Goal: Task Accomplishment & Management: Manage account settings

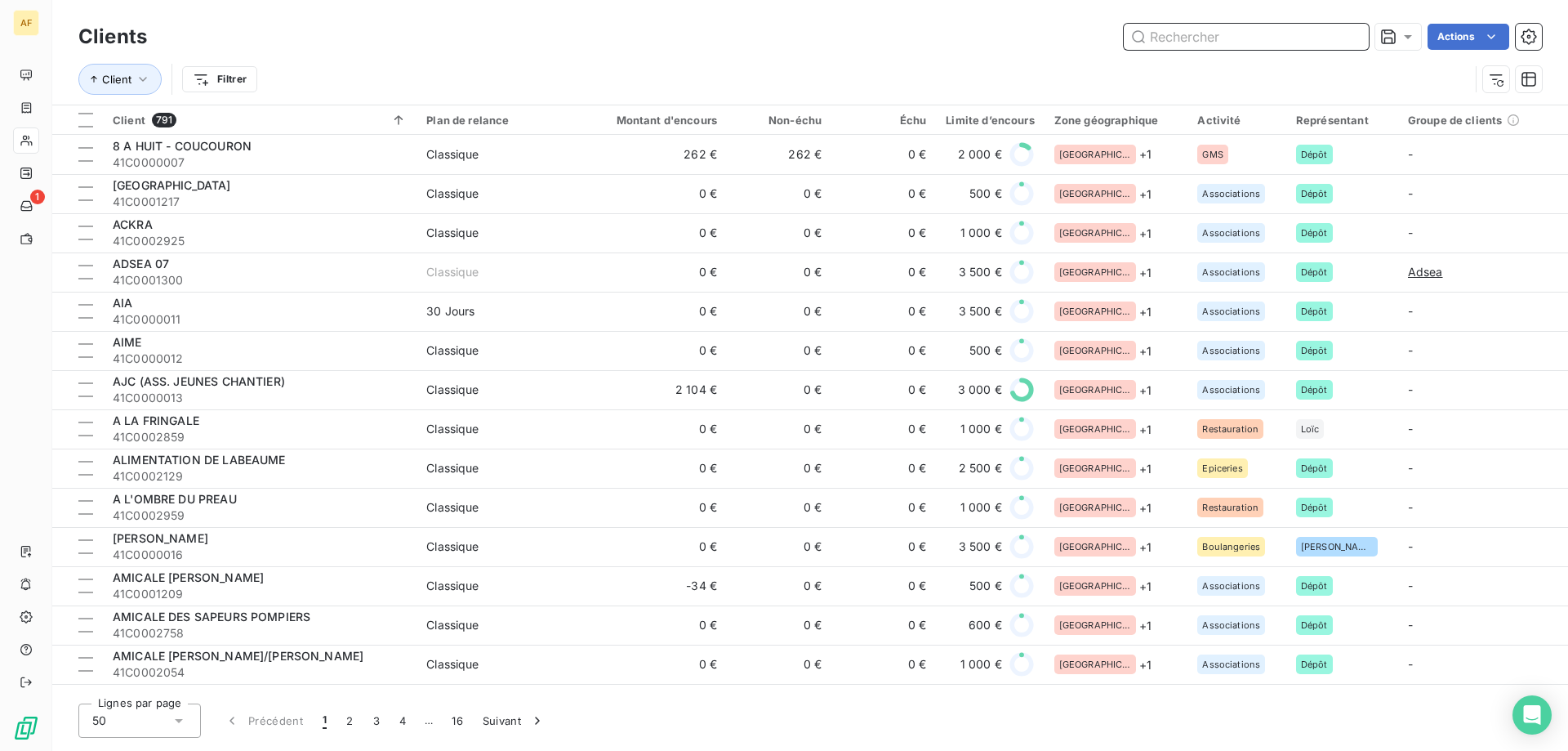
click at [1299, 45] on input "text" at bounding box center [1246, 36] width 245 height 26
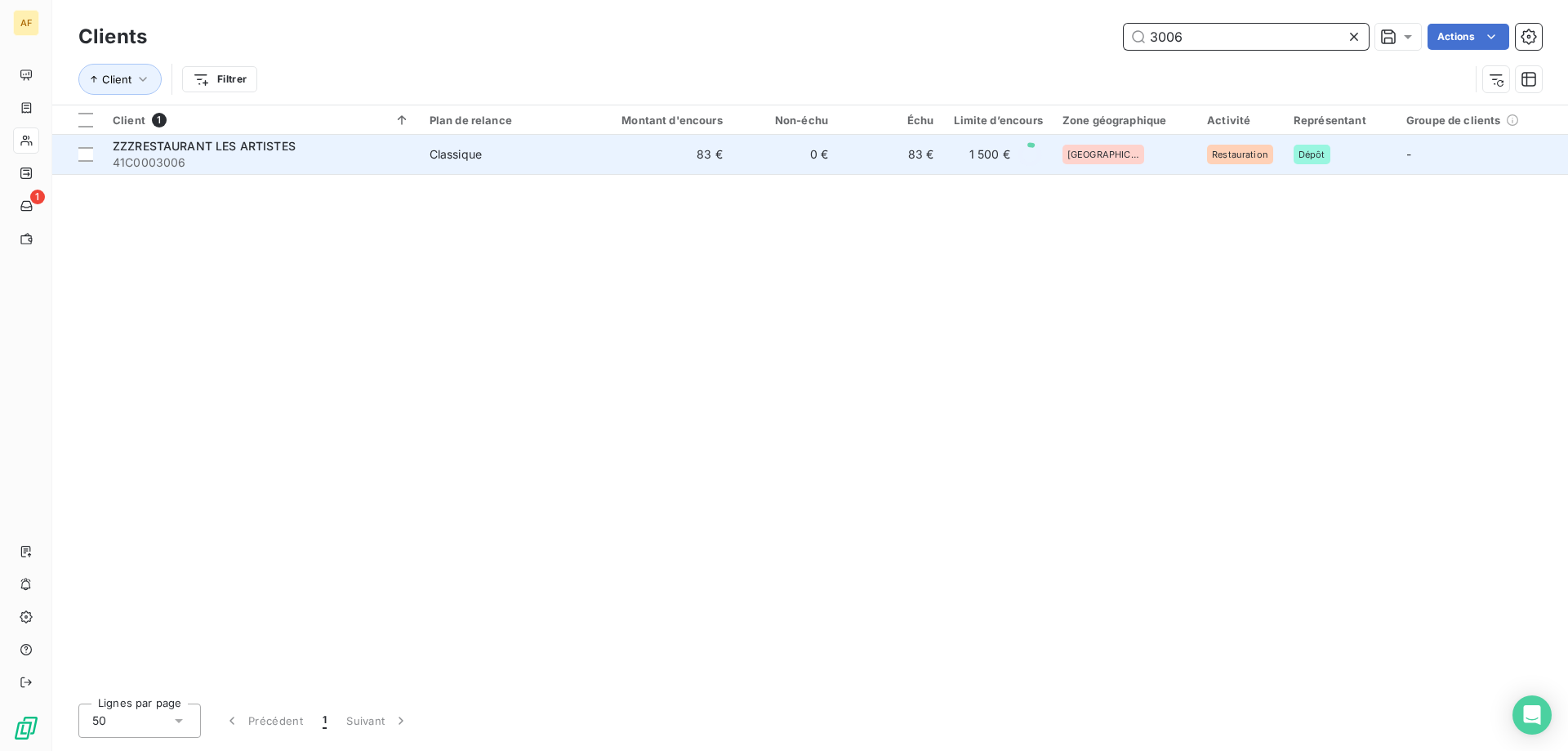
type input "3006"
click at [265, 164] on span "41C0003006" at bounding box center [261, 163] width 298 height 17
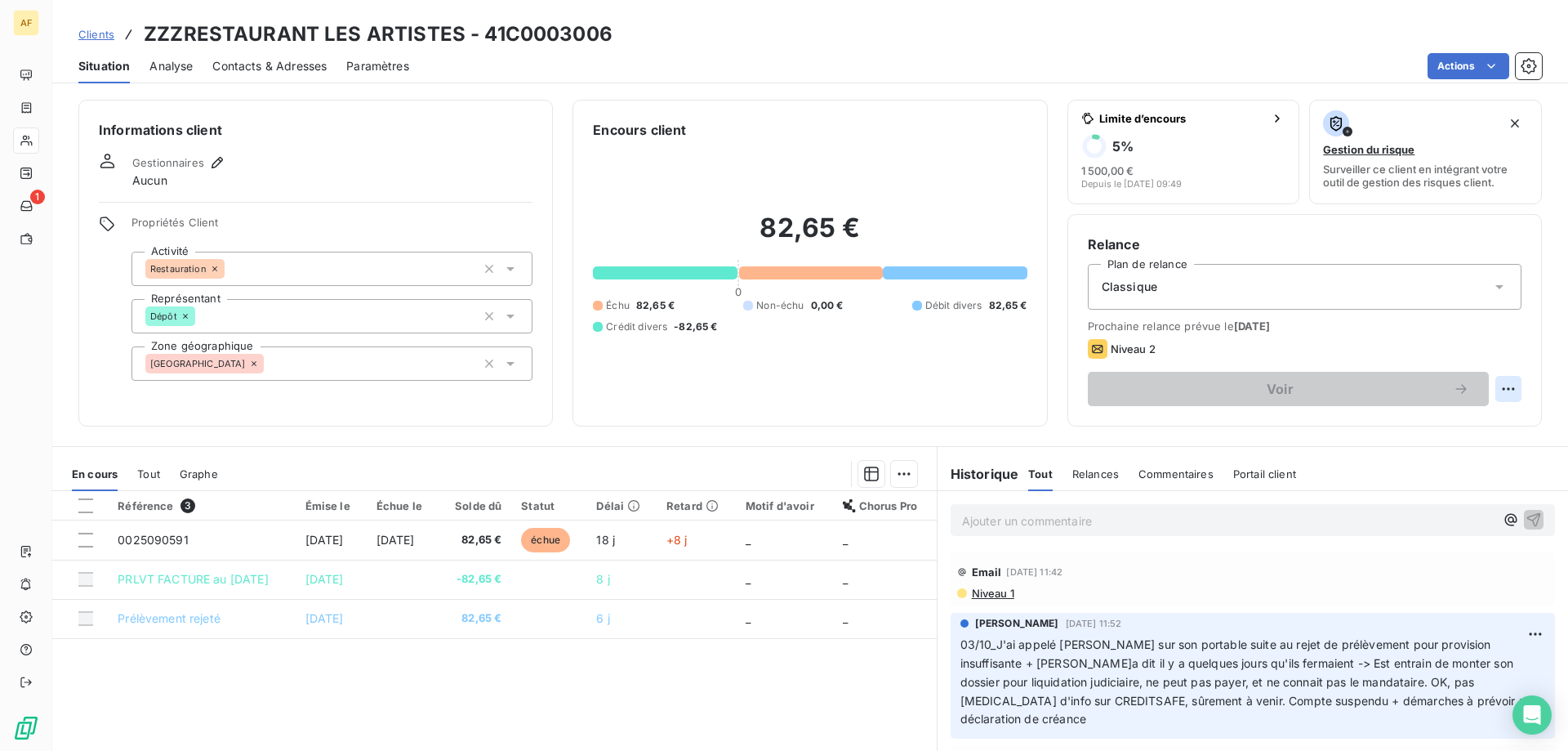
click at [1500, 388] on html "AF 1 Clients ZZZRESTAURANT LES ARTISTES - 41C0003006 Situation Analyse Contacts…" at bounding box center [784, 375] width 1568 height 751
click at [1445, 427] on div "Replanifier cette action" at bounding box center [1430, 424] width 146 height 26
select select "9"
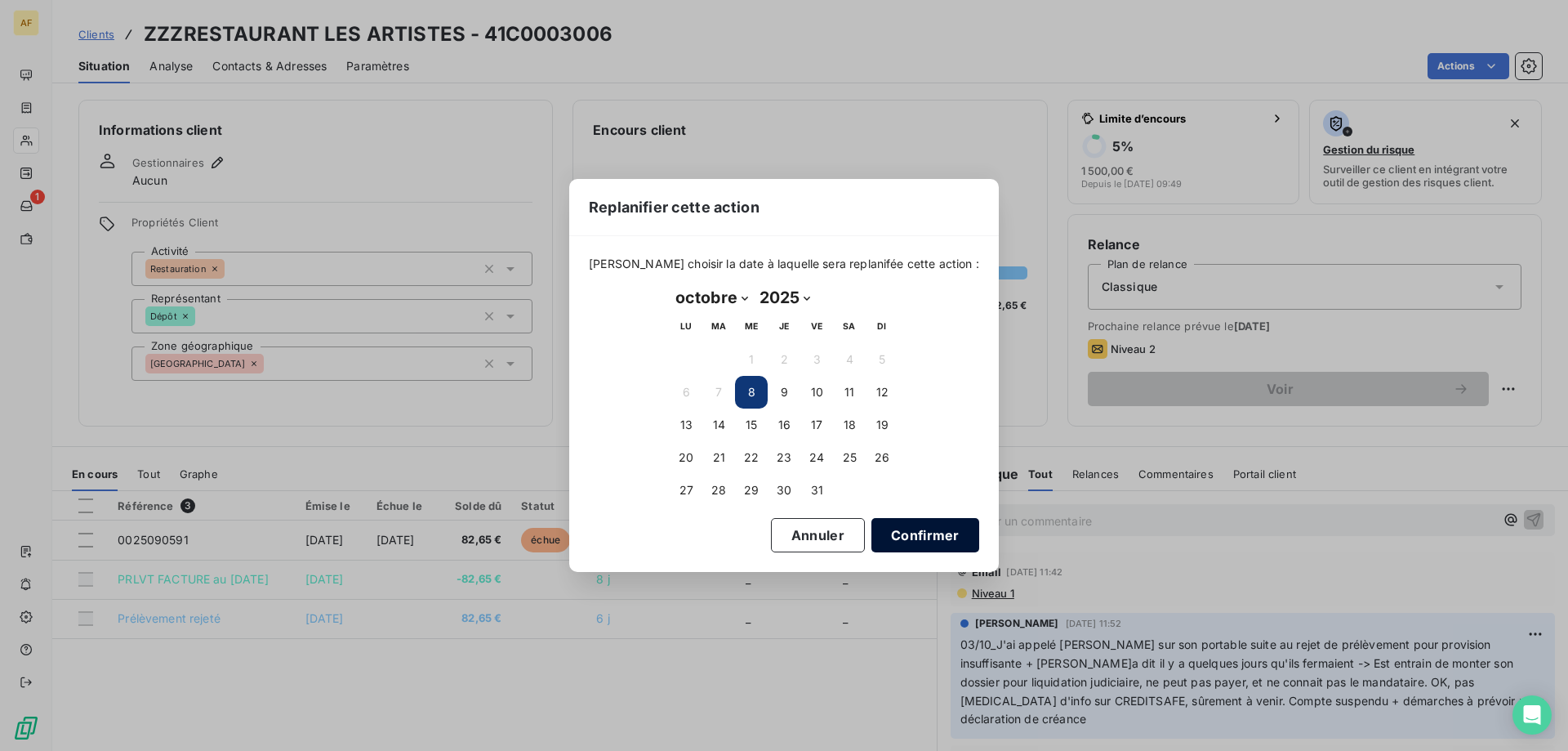
click at [936, 543] on button "Confirmer" at bounding box center [926, 535] width 108 height 34
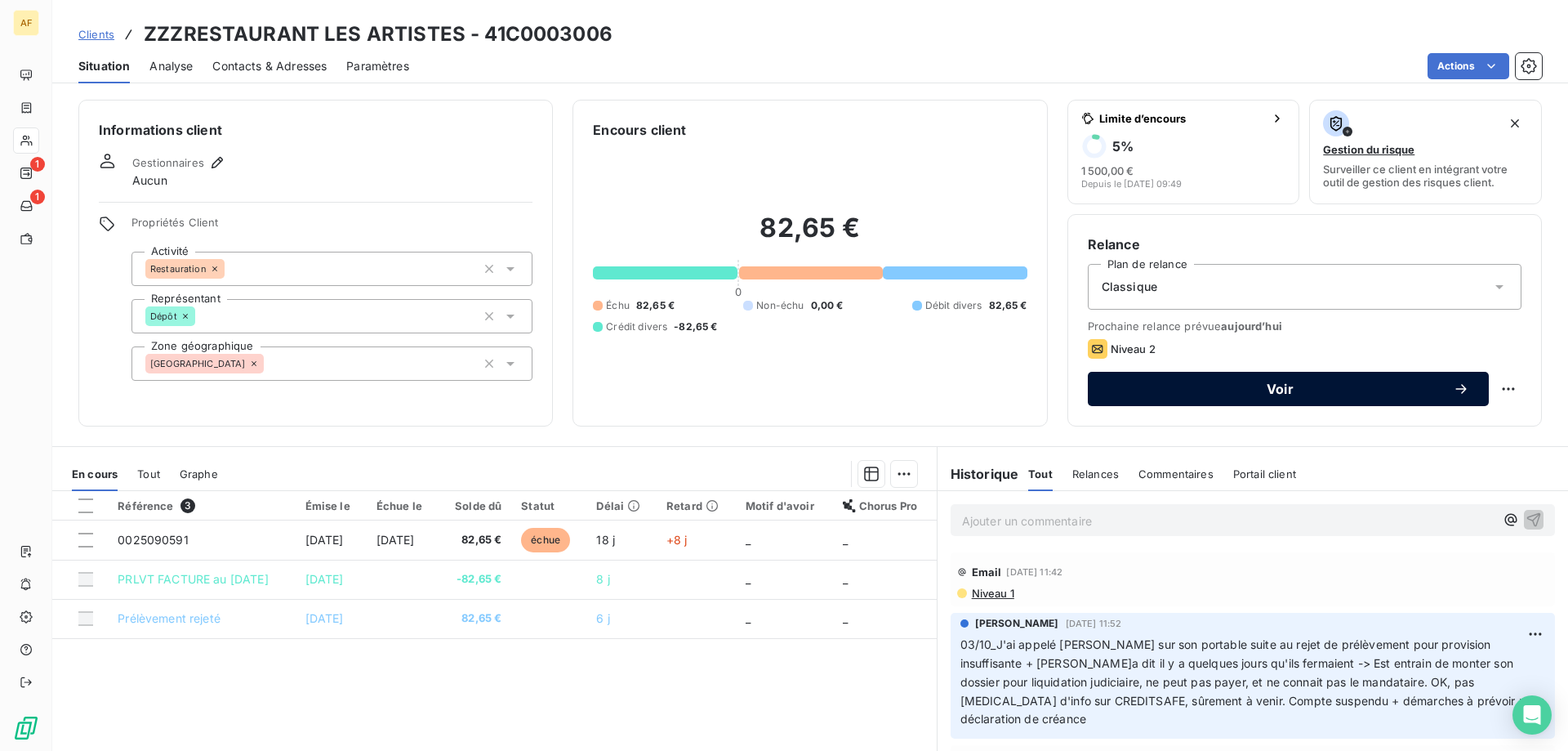
click at [1216, 405] on button "Voir" at bounding box center [1288, 388] width 401 height 34
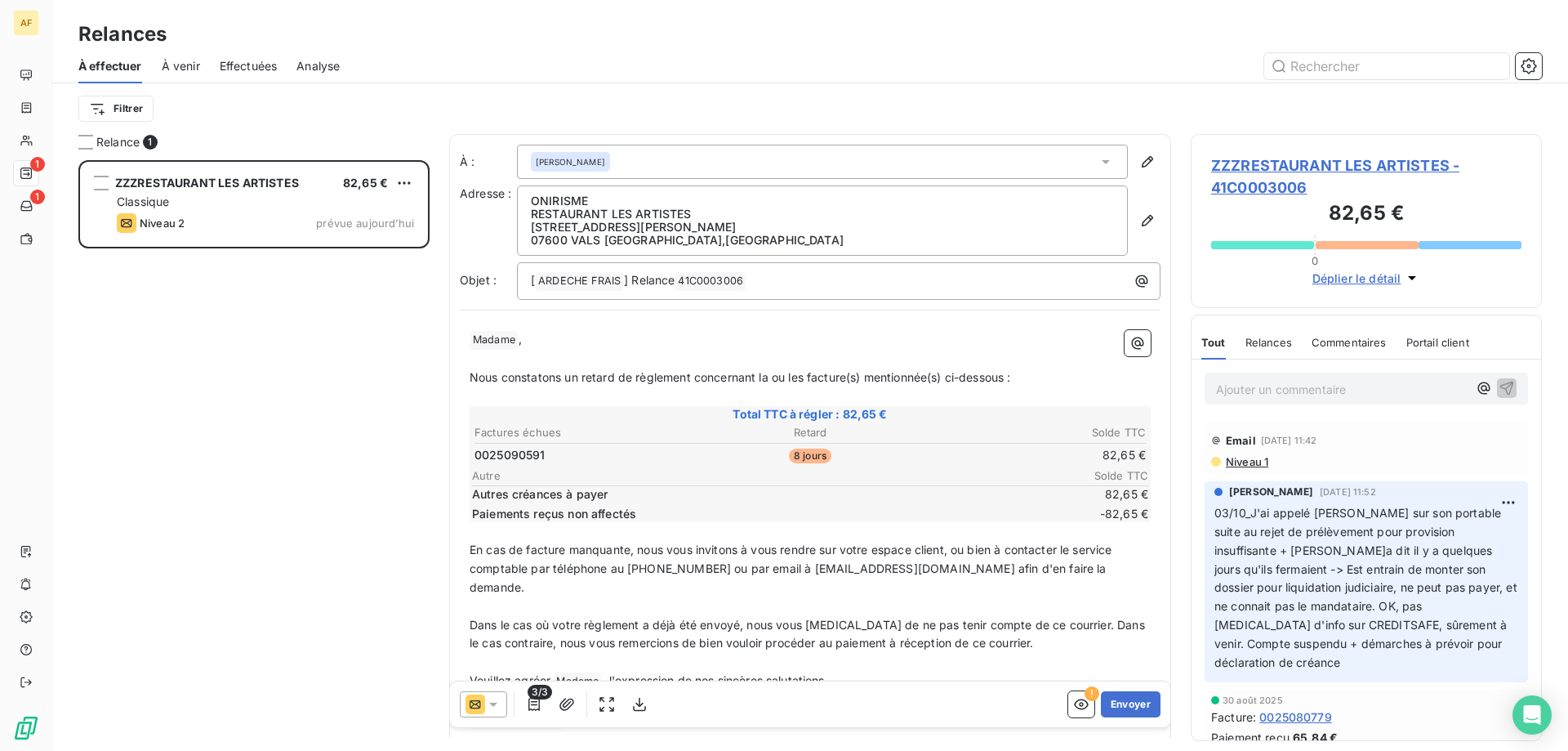
click at [90, 70] on span "À effectuer" at bounding box center [110, 66] width 63 height 17
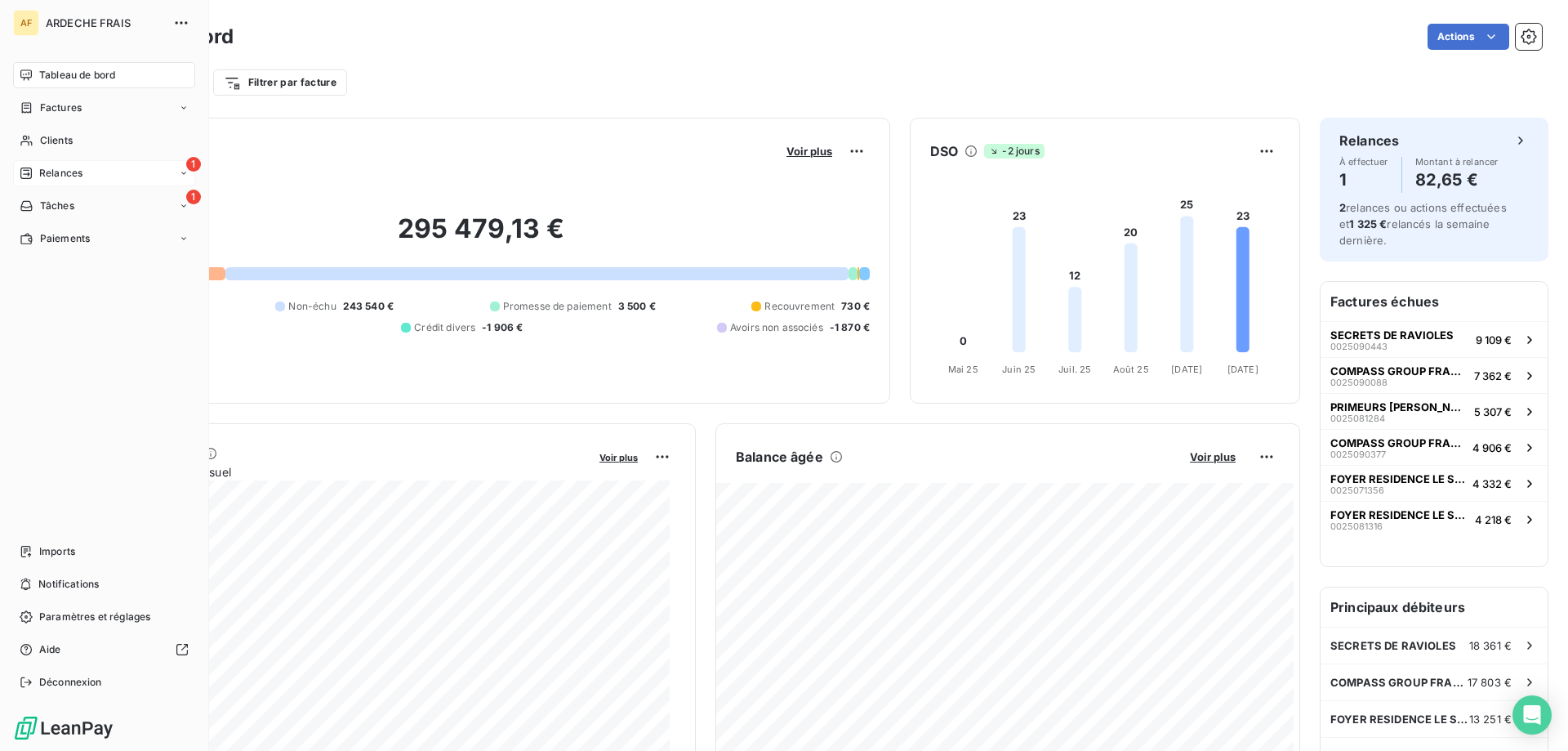
click at [48, 168] on span "Relances" at bounding box center [60, 173] width 44 height 15
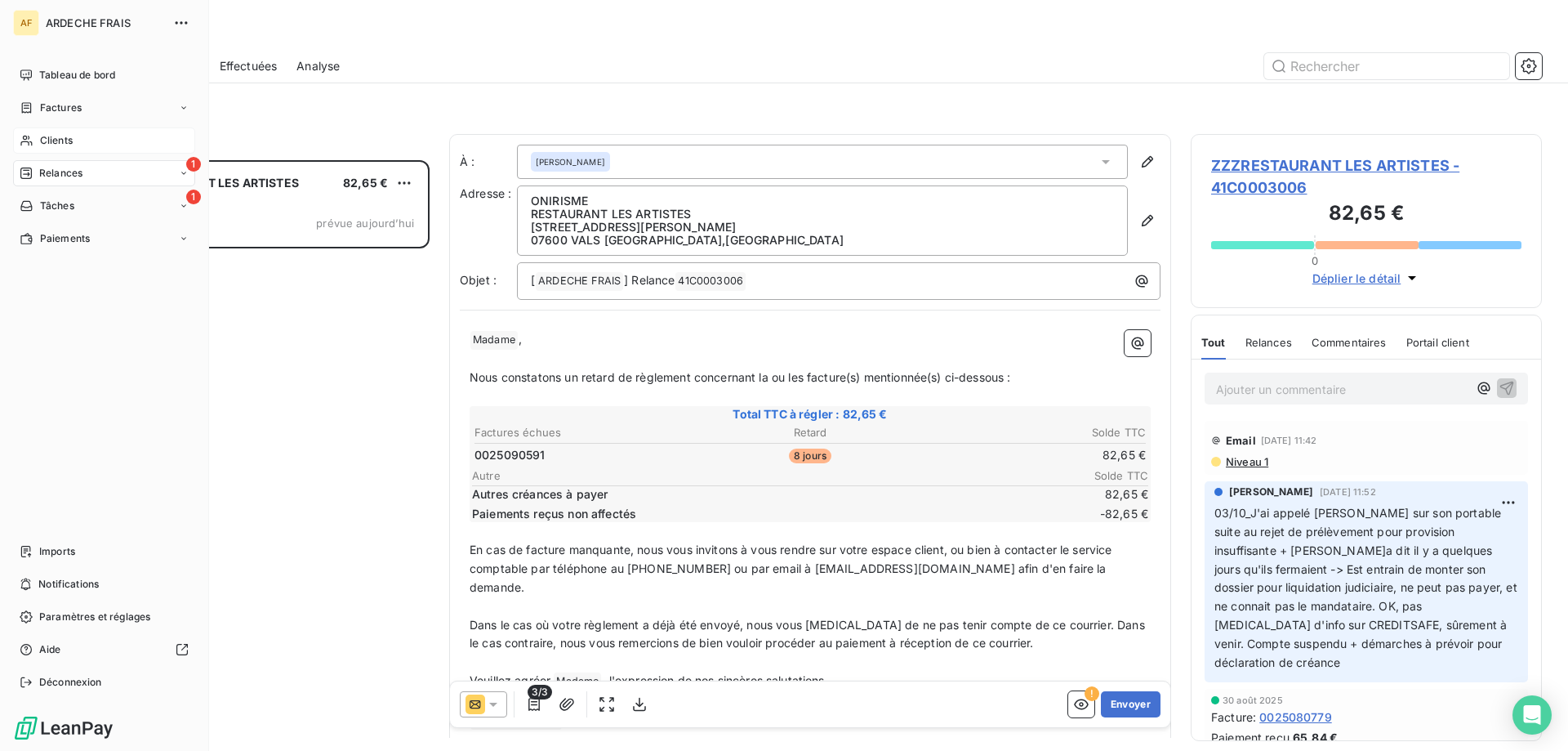
click at [22, 139] on icon at bounding box center [26, 141] width 14 height 13
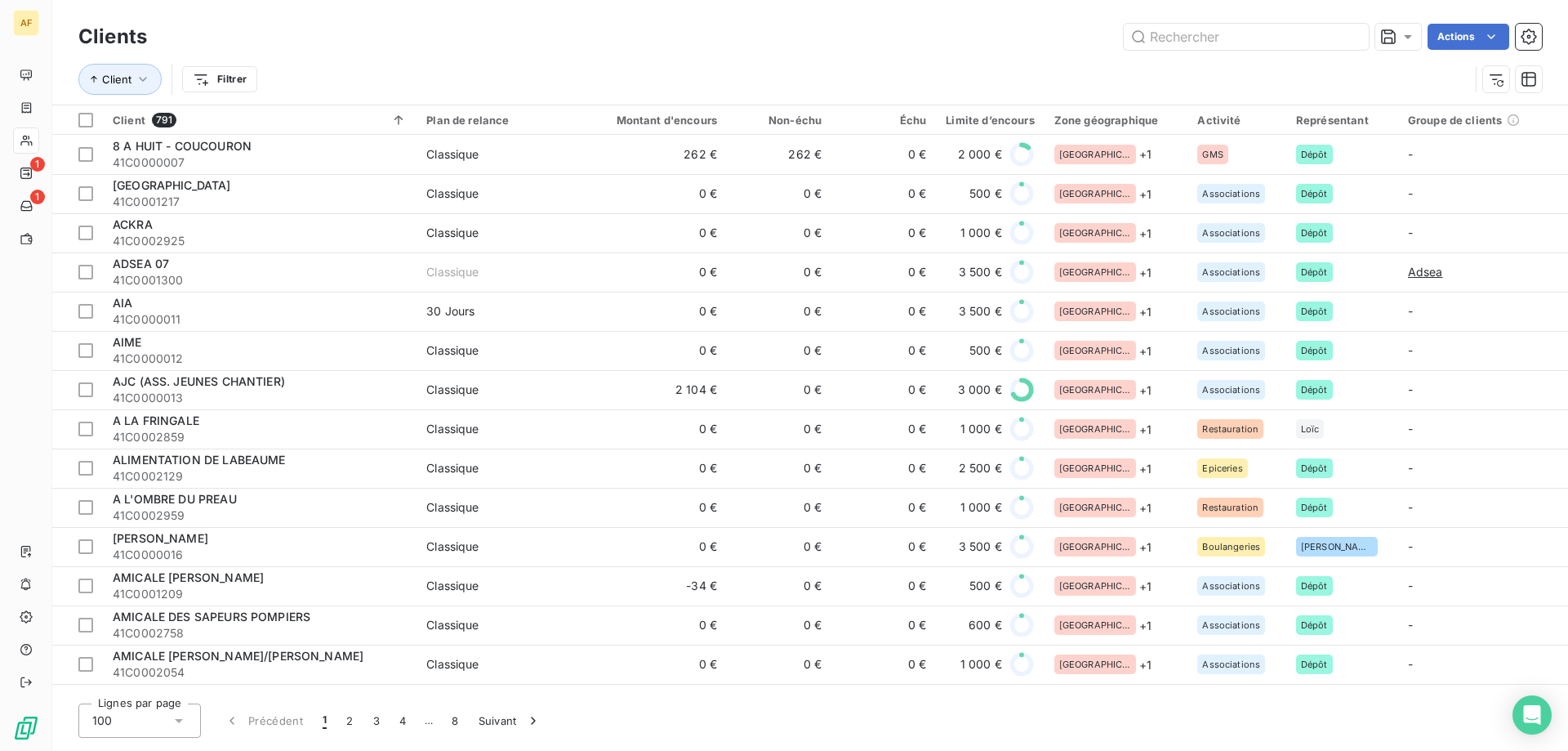
click at [162, 718] on div "100" at bounding box center [140, 720] width 123 height 34
click at [139, 659] on li "50" at bounding box center [140, 656] width 123 height 30
click at [1213, 37] on input "text" at bounding box center [1246, 36] width 245 height 26
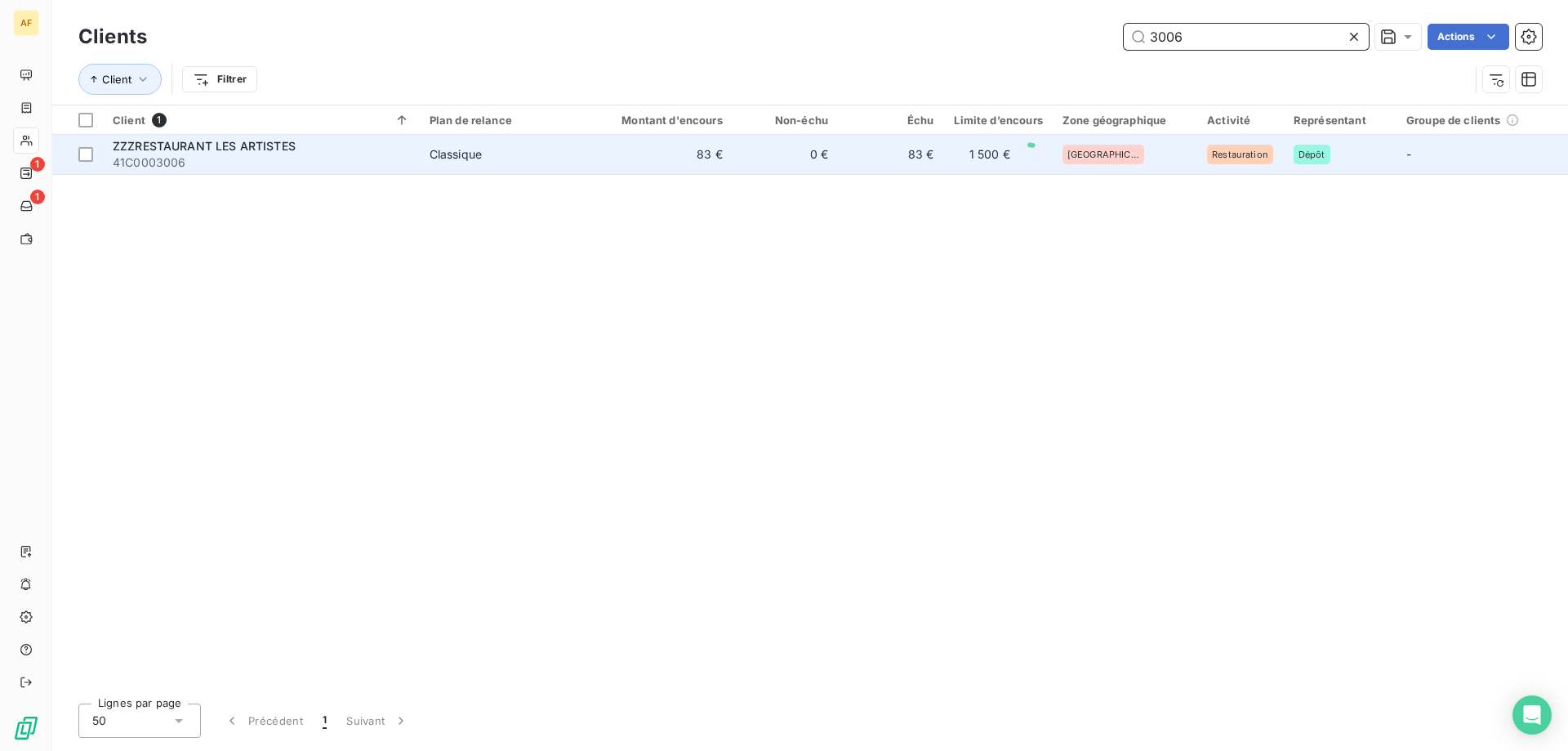
type input "3006"
click at [288, 141] on span "ZZZRESTAURANT LES ARTISTES" at bounding box center [204, 145] width 183 height 14
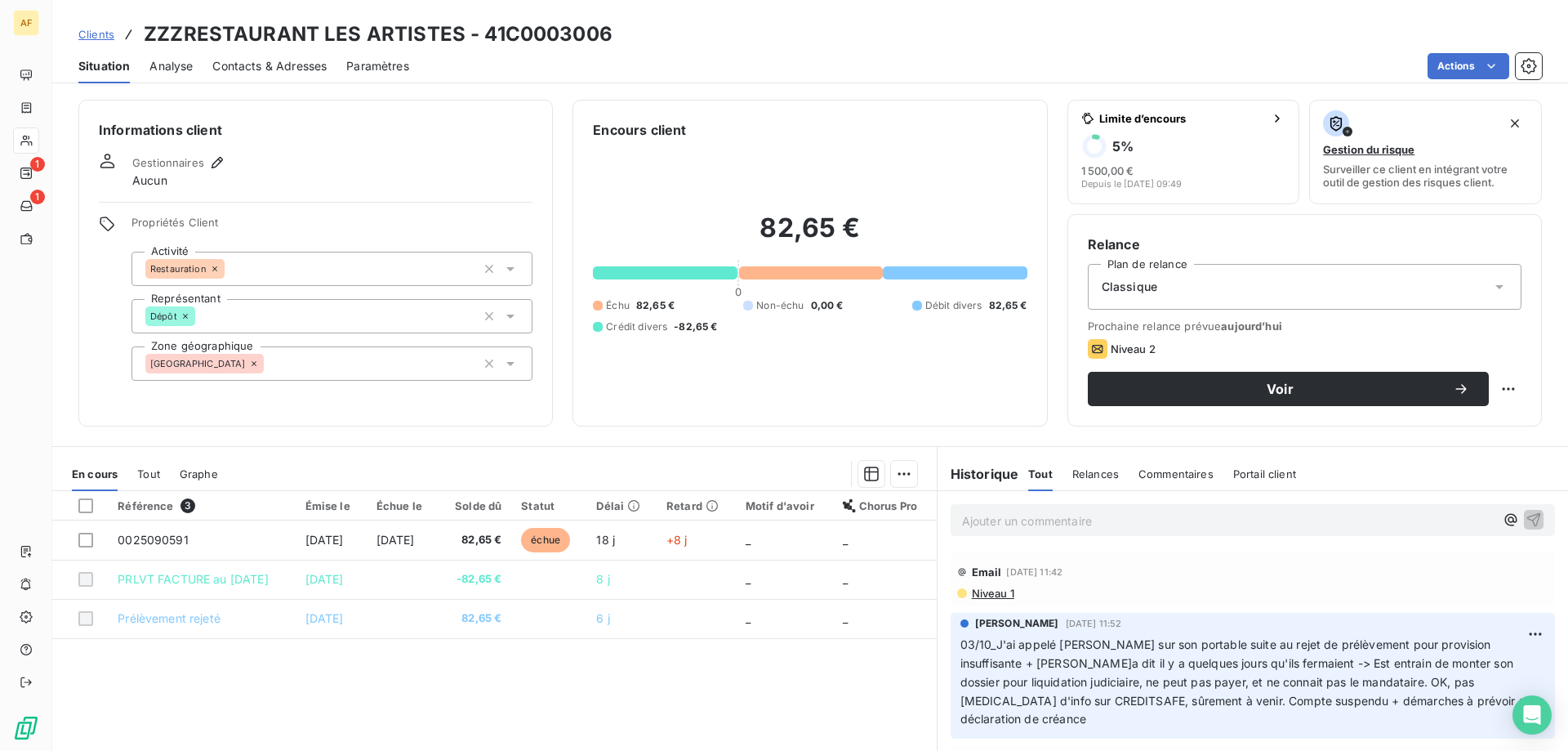
click at [103, 36] on span "Clients" at bounding box center [96, 34] width 36 height 13
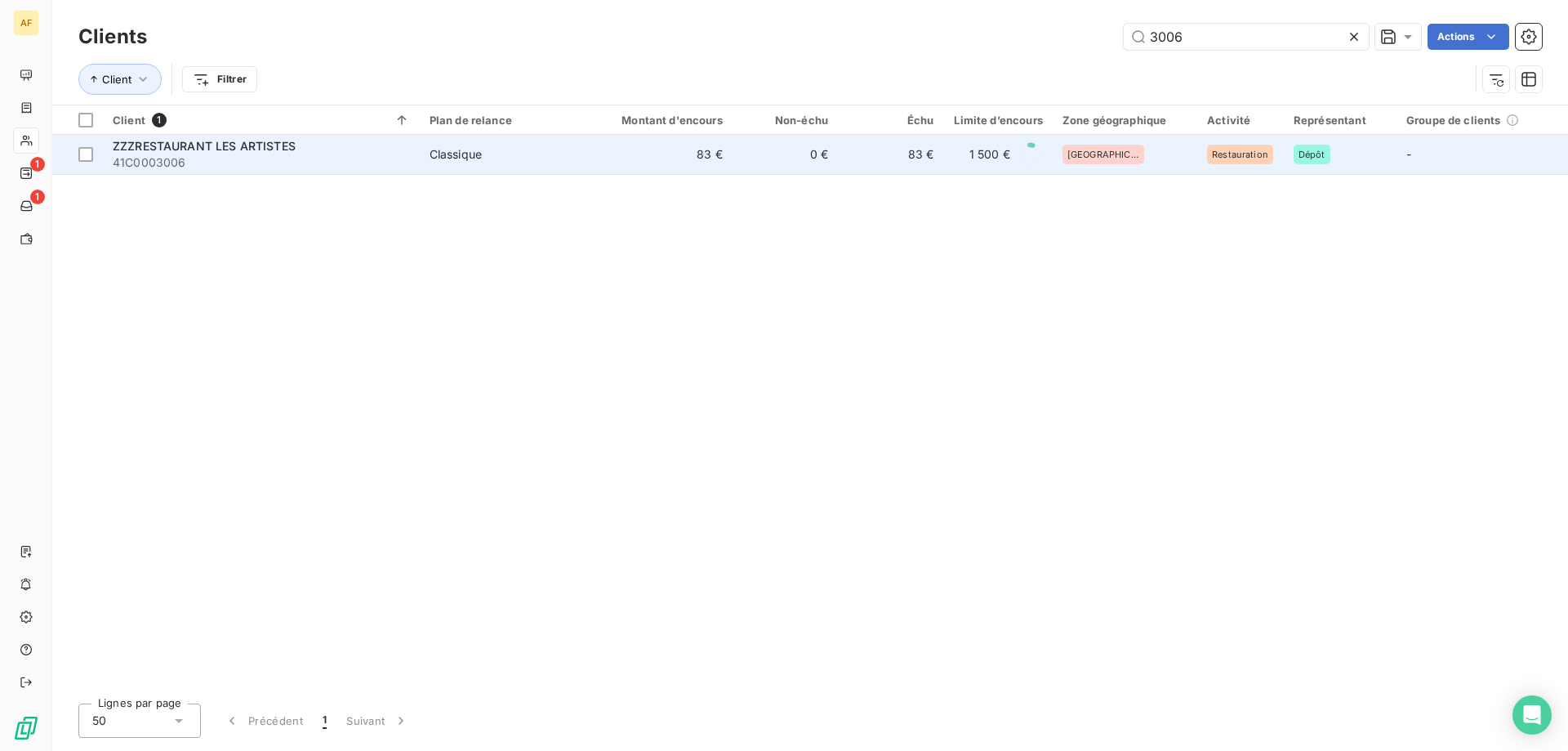
click at [462, 162] on div "Classique" at bounding box center [456, 154] width 52 height 17
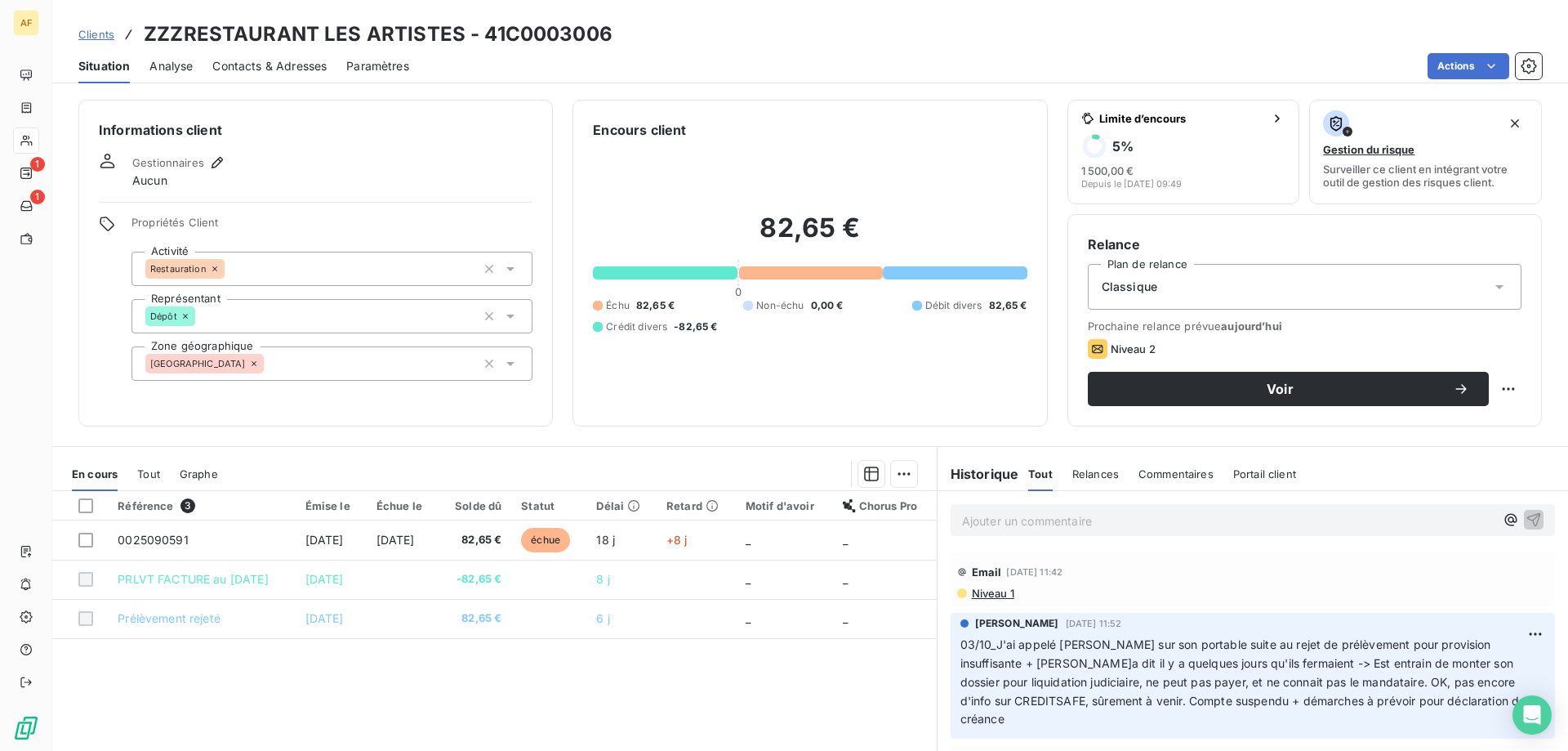
click at [114, 30] on span "Clients" at bounding box center [96, 34] width 36 height 13
